Goal: Communication & Community: Connect with others

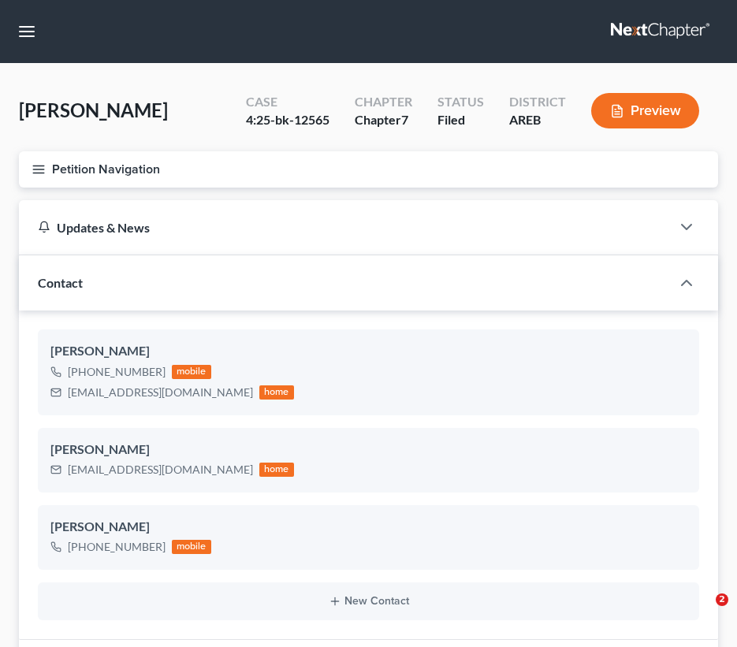
select select "0"
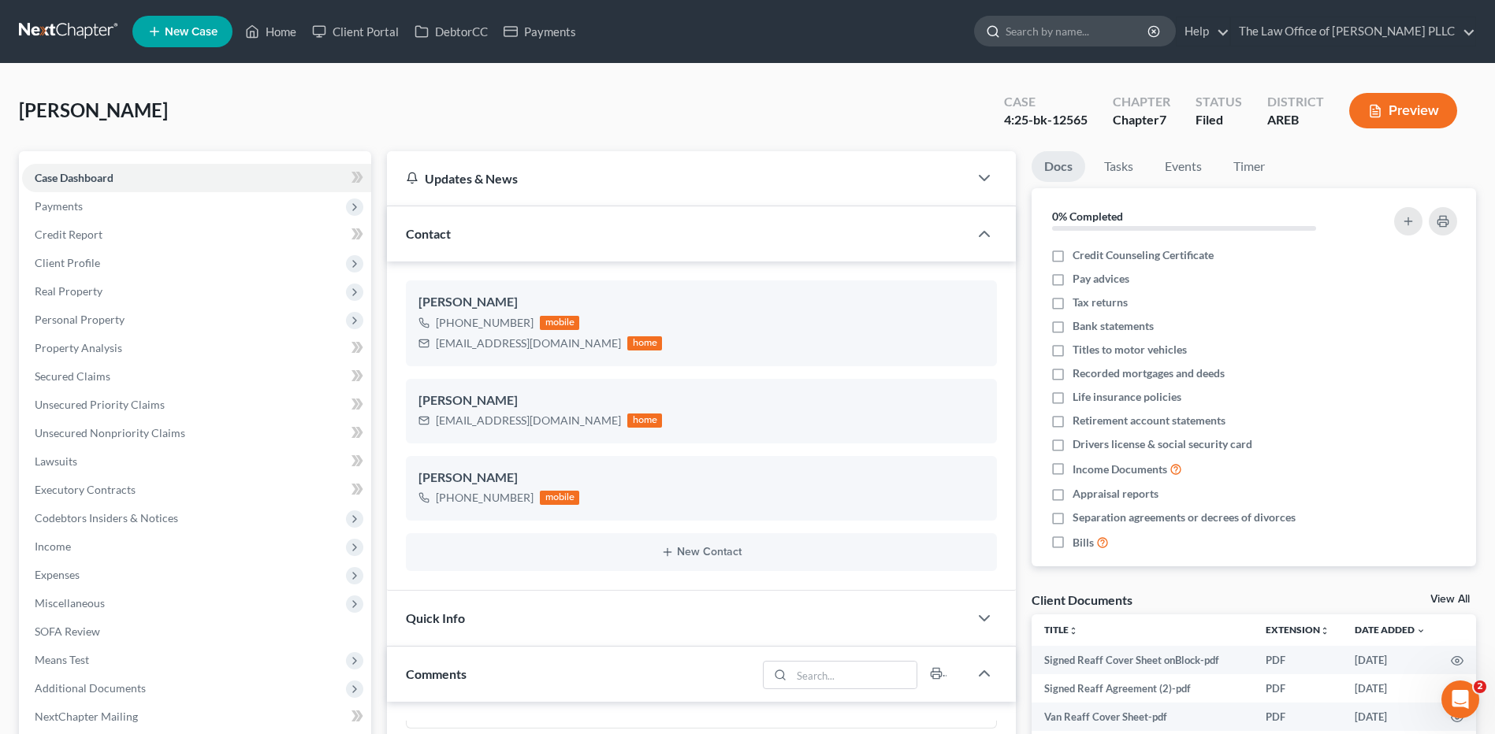
click at [736, 28] on input "search" at bounding box center [1077, 31] width 144 height 29
type input "[PERSON_NAME]"
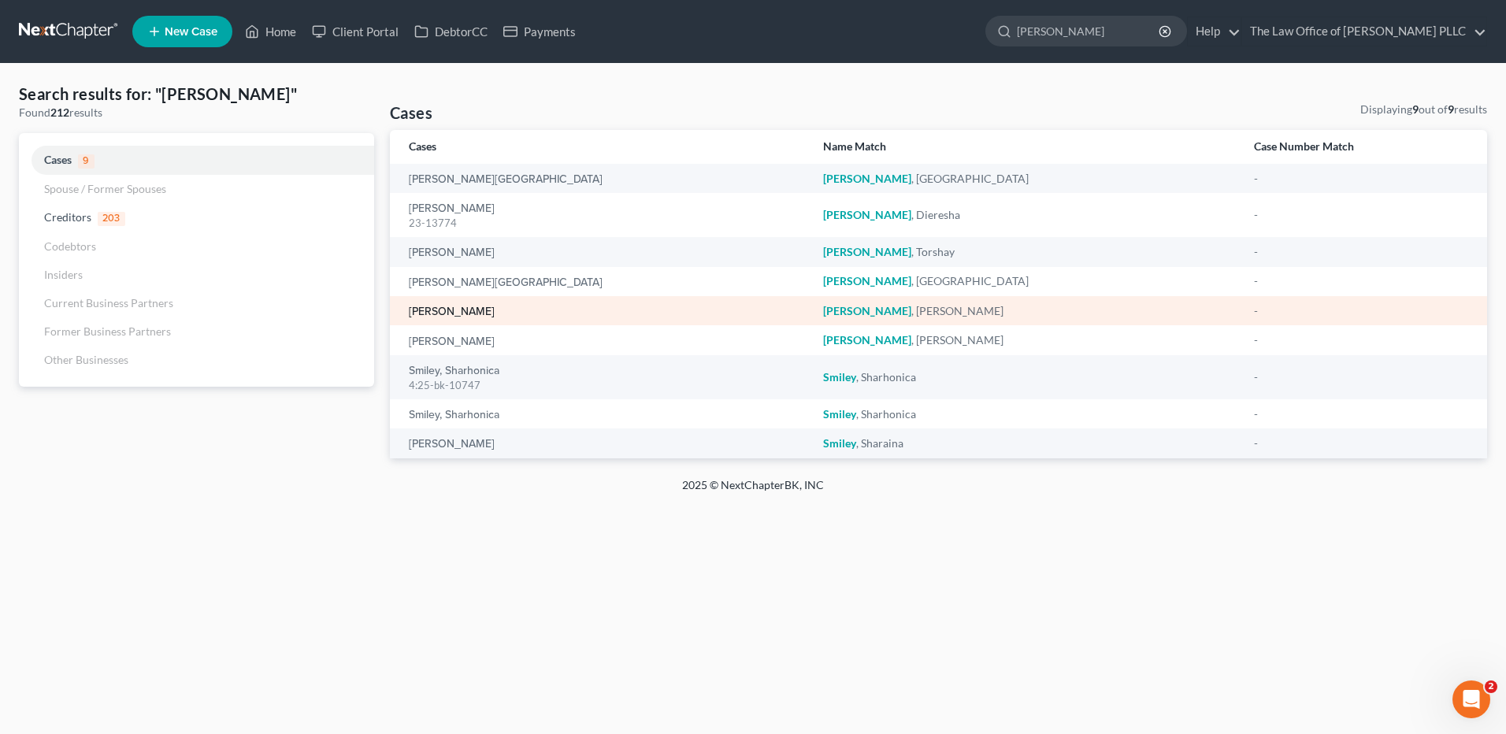
click at [429, 318] on link "[PERSON_NAME]" at bounding box center [452, 311] width 86 height 11
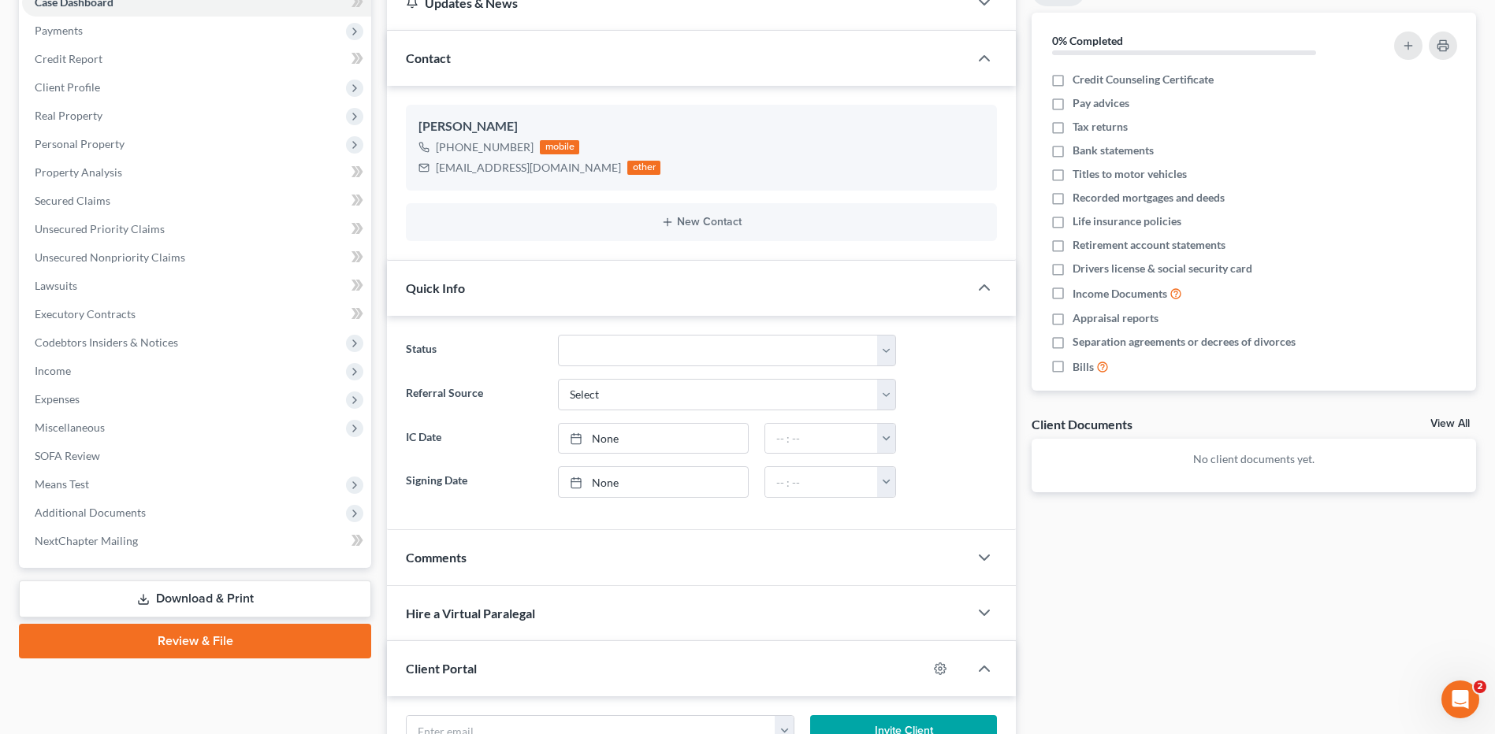
scroll to position [158, 0]
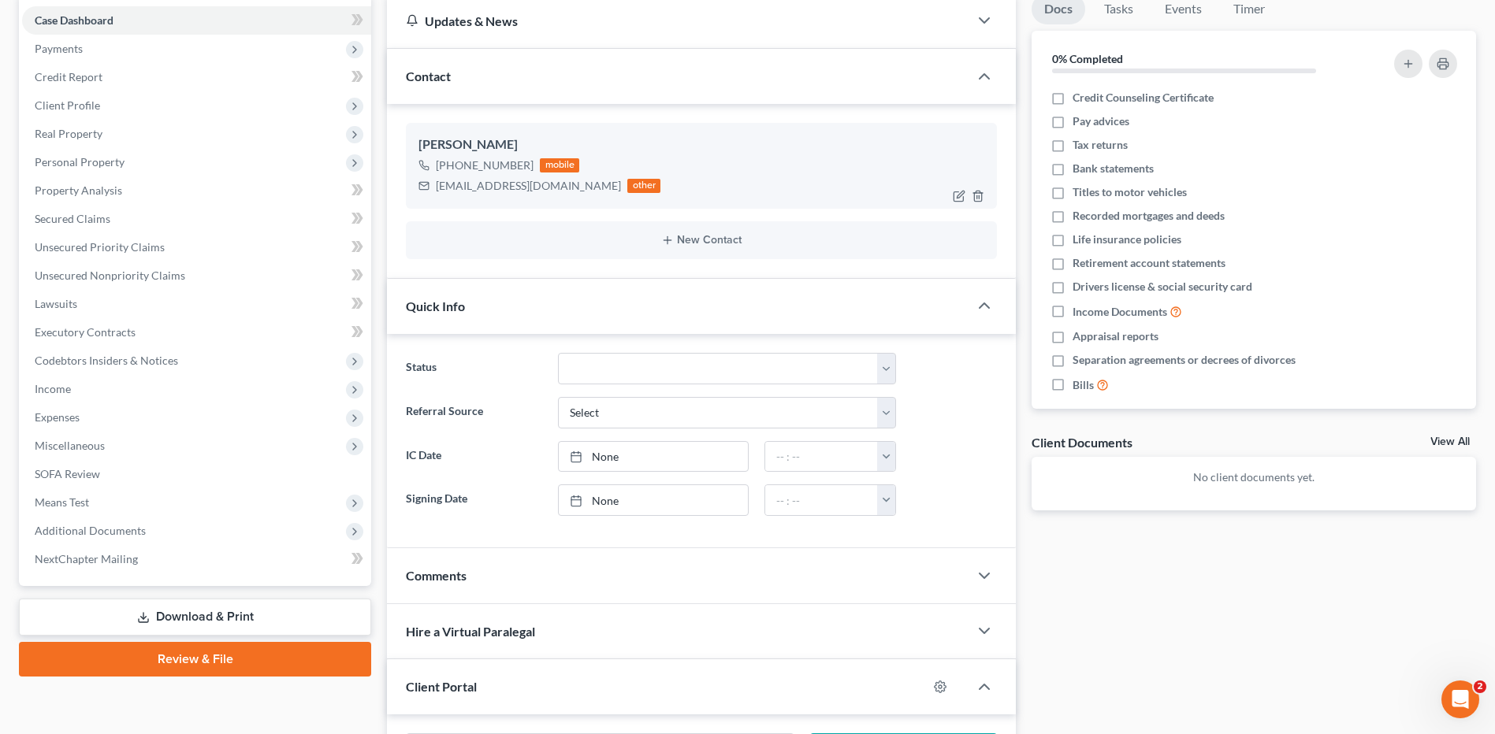
drag, startPoint x: 440, startPoint y: 183, endPoint x: 440, endPoint y: 191, distance: 7.9
click at [440, 191] on div "[EMAIL_ADDRESS][DOMAIN_NAME]" at bounding box center [528, 186] width 185 height 16
drag, startPoint x: 436, startPoint y: 188, endPoint x: 566, endPoint y: 195, distance: 129.4
click at [566, 195] on div "[EMAIL_ADDRESS][DOMAIN_NAME] other" at bounding box center [539, 186] width 242 height 20
copy div "[EMAIL_ADDRESS][DOMAIN_NAME]"
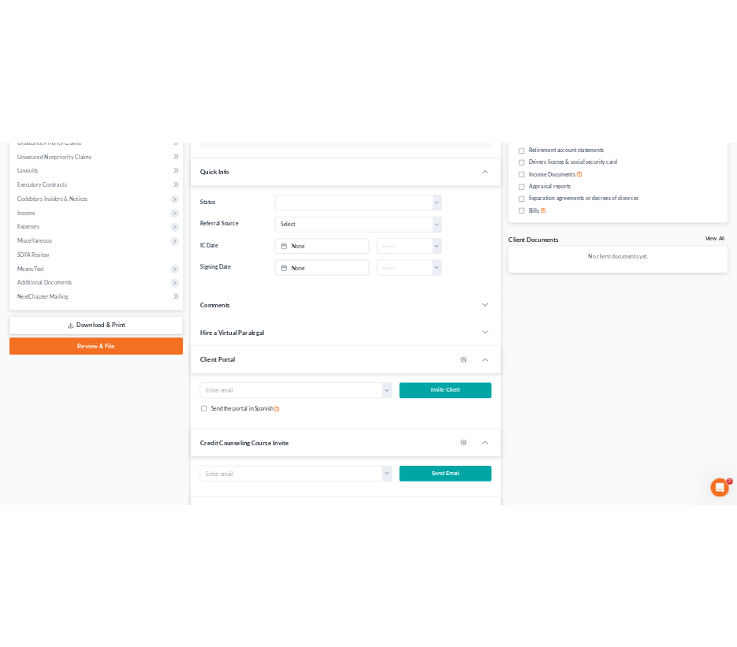
scroll to position [473, 0]
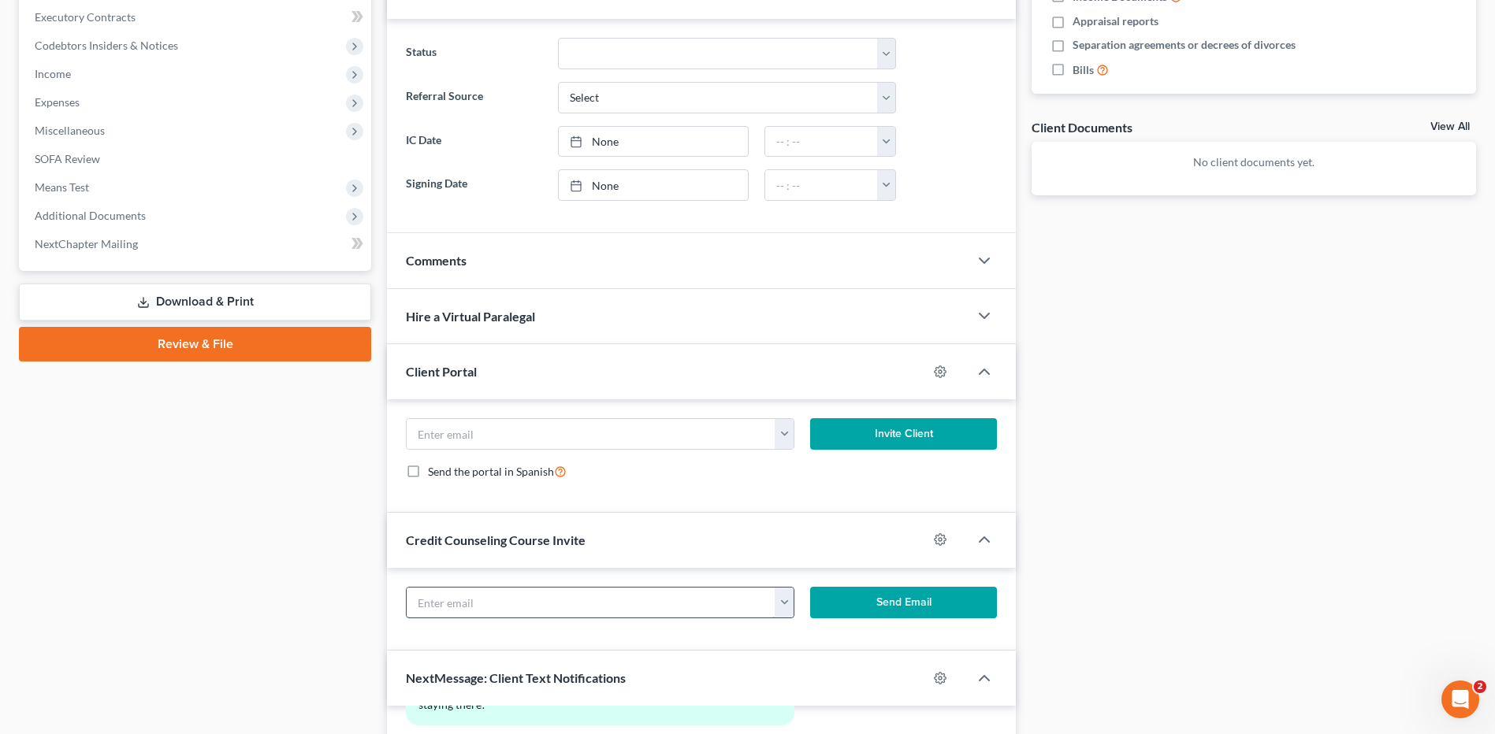
click at [429, 601] on input "text" at bounding box center [591, 603] width 368 height 30
paste input "[EMAIL_ADDRESS][DOMAIN_NAME]"
type input "[EMAIL_ADDRESS][DOMAIN_NAME]"
click at [736, 600] on button "Send Email" at bounding box center [903, 603] width 187 height 32
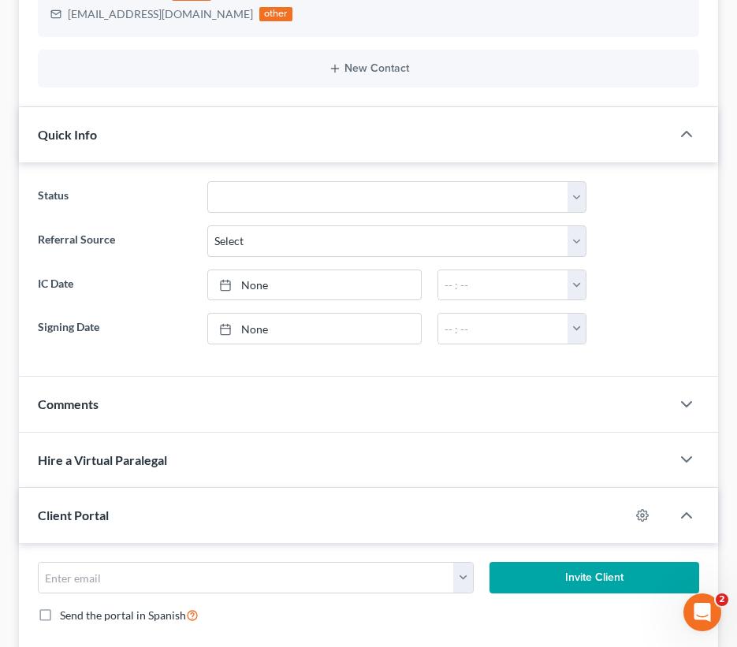
scroll to position [315, 0]
